Goal: Answer question/provide support: Answer question/provide support

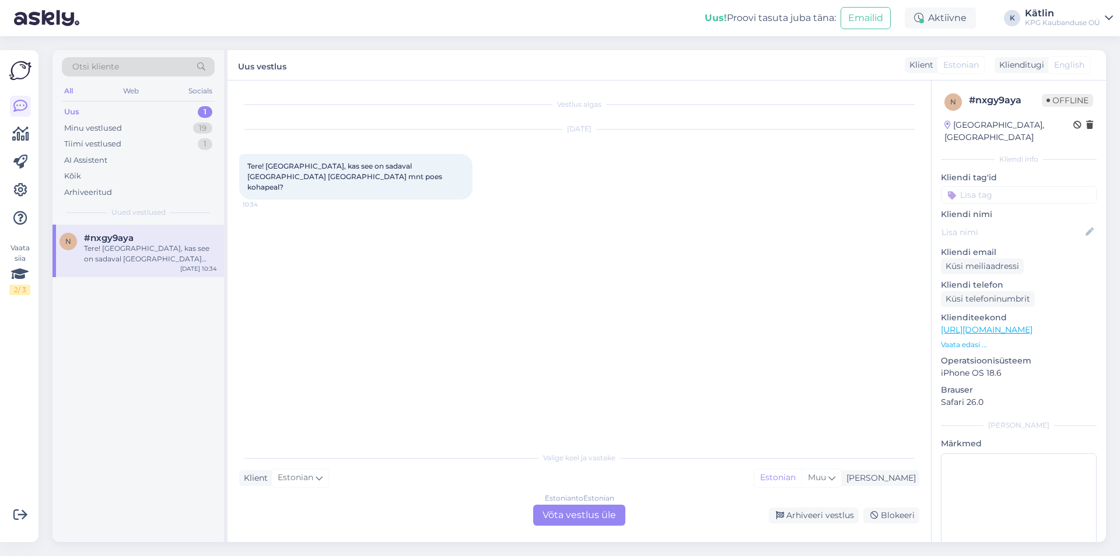
click at [573, 518] on div "Estonian to Estonian Võta vestlus üle" at bounding box center [579, 514] width 92 height 21
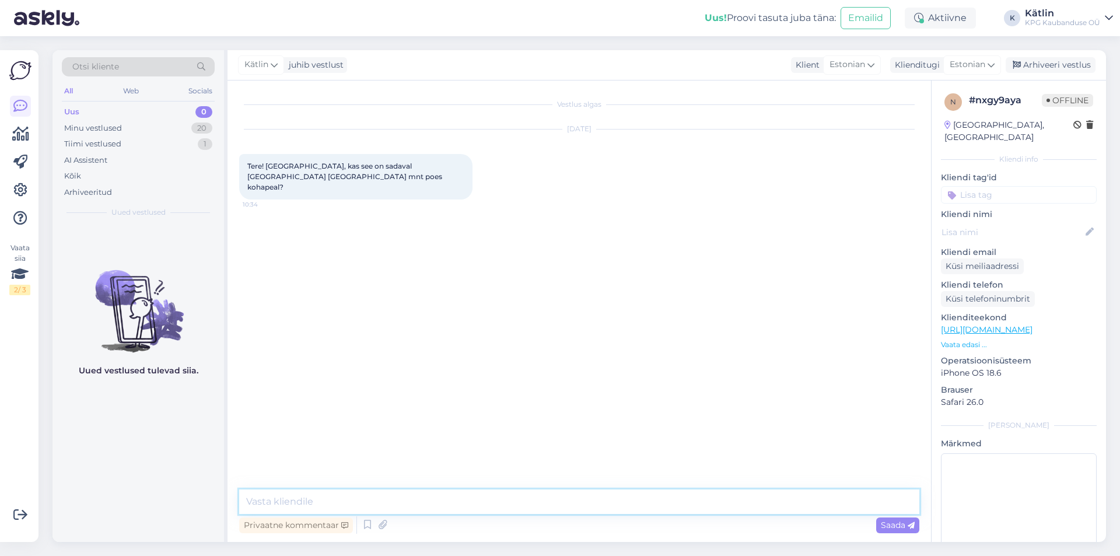
click at [480, 502] on textarea at bounding box center [579, 501] width 680 height 24
type textarea "Tere!"
click at [982, 324] on link "[URL][DOMAIN_NAME]" at bounding box center [987, 329] width 92 height 10
click at [413, 510] on div "Privaatne kommentaar Saada" at bounding box center [579, 512] width 680 height 47
click at [413, 509] on textarea at bounding box center [579, 501] width 680 height 24
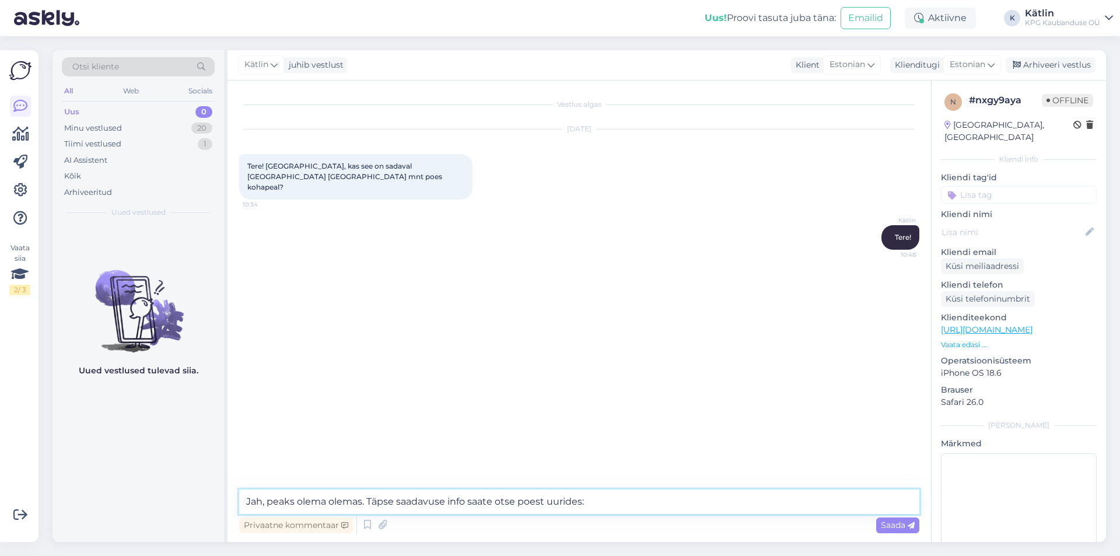
paste textarea "5552 0567"
type textarea "Jah, peaks olema olemas. Täpse saadavuse info saate otse poest uurides: 5552 05…"
